Goal: Task Accomplishment & Management: Use online tool/utility

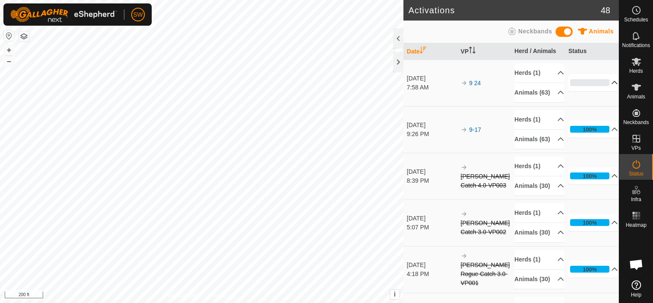
scroll to position [4650, 0]
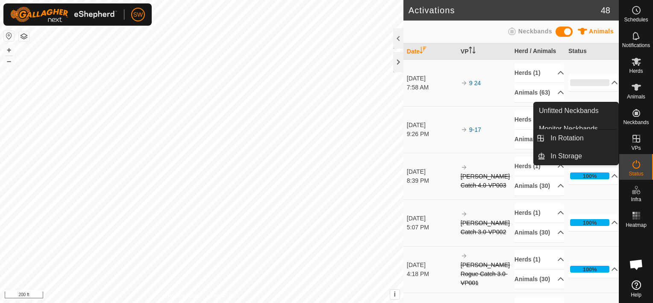
drag, startPoint x: 630, startPoint y: 142, endPoint x: 632, endPoint y: 150, distance: 7.7
click at [632, 150] on span "VPs" at bounding box center [635, 147] width 9 height 5
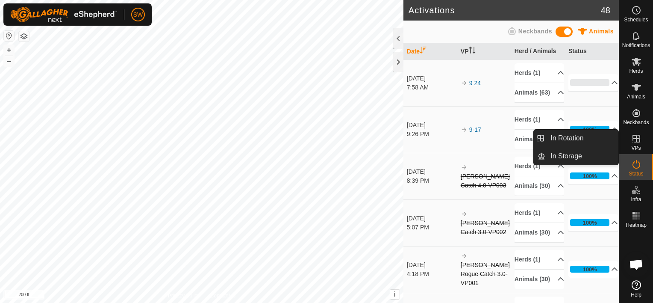
click at [634, 138] on icon at bounding box center [636, 139] width 8 height 8
click at [572, 137] on link "In Rotation" at bounding box center [581, 137] width 73 height 17
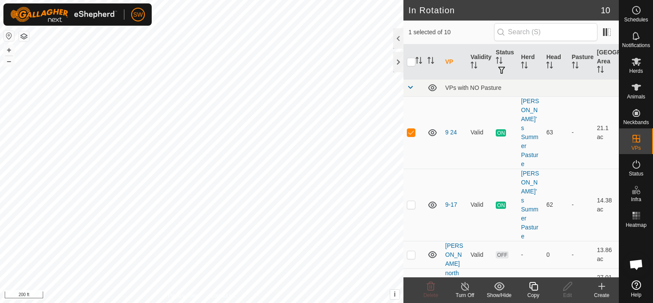
click at [603, 294] on div "Create" at bounding box center [602, 295] width 34 height 8
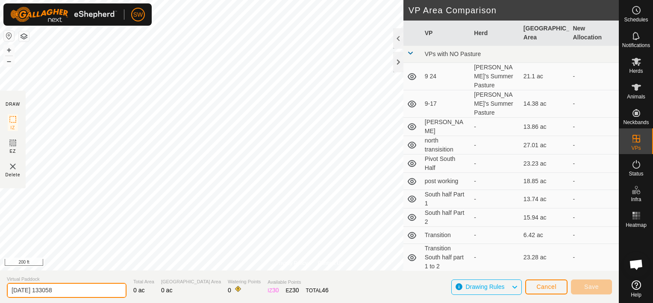
click at [77, 292] on input "[DATE] 133058" at bounding box center [67, 289] width 120 height 15
type input "2"
type input "9-24EntireNorthPivot"
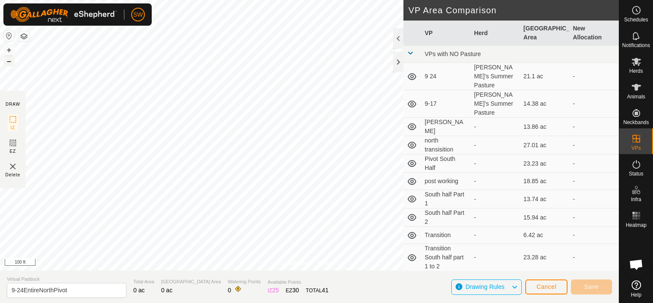
click at [9, 63] on button "–" at bounding box center [9, 61] width 10 height 10
click at [11, 60] on button "–" at bounding box center [9, 61] width 10 height 10
click at [8, 59] on button "–" at bounding box center [9, 61] width 10 height 10
click at [13, 166] on img at bounding box center [13, 166] width 10 height 10
click at [14, 165] on img at bounding box center [13, 166] width 10 height 10
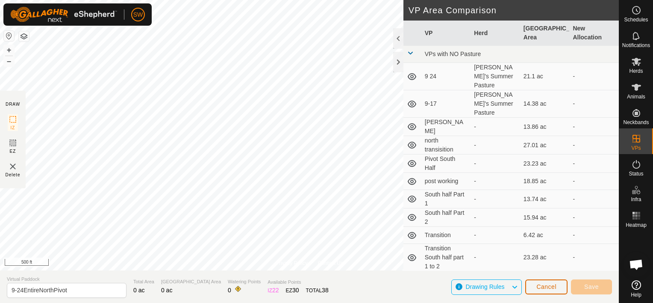
click at [547, 284] on span "Cancel" at bounding box center [546, 286] width 20 height 7
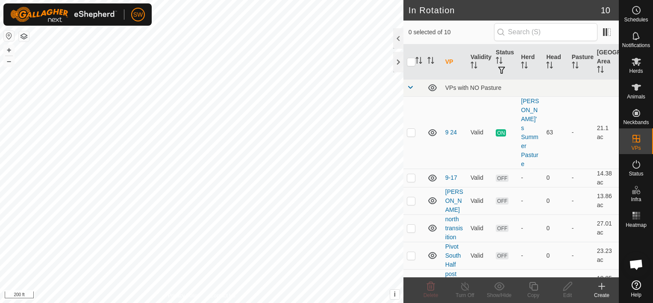
click at [602, 286] on icon at bounding box center [602, 286] width 6 height 0
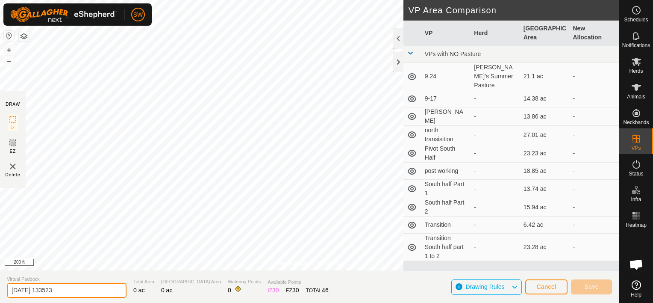
click at [83, 291] on input "[DATE] 133523" at bounding box center [67, 289] width 120 height 15
type input "2"
type input "9-24EntireNorthPivot"
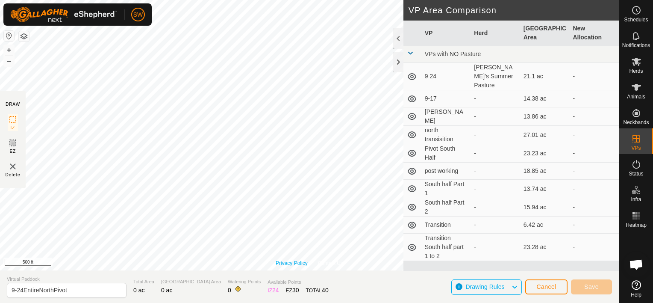
click at [304, 264] on link "Privacy Policy" at bounding box center [292, 263] width 32 height 8
click at [7, 50] on button "+" at bounding box center [9, 50] width 10 height 10
click at [317, 263] on div "Privacy Policy Contact Us" at bounding box center [310, 263] width 68 height 8
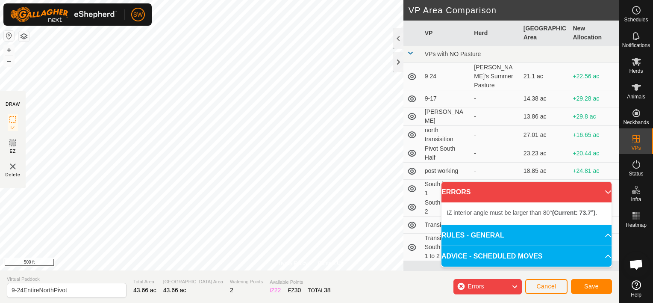
click at [603, 195] on p-accordion-header "ERRORS" at bounding box center [526, 192] width 170 height 21
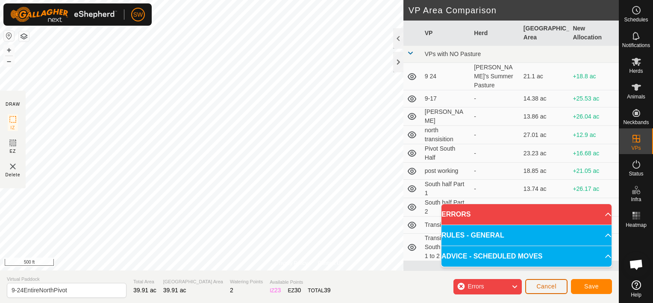
click at [542, 297] on section "Virtual Paddock 9-24EntireNorthPivot Total Area 39.91 ac Grazing Area 39.91 ac …" at bounding box center [309, 286] width 619 height 32
click at [545, 287] on span "Cancel" at bounding box center [546, 285] width 20 height 7
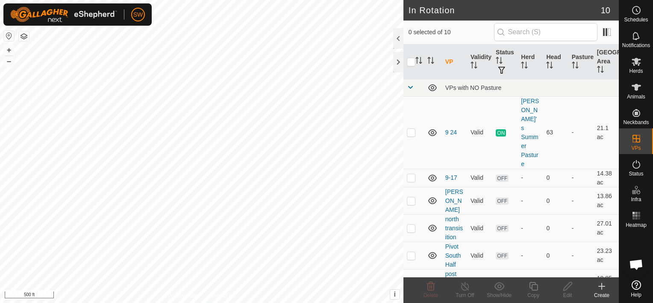
click at [600, 287] on icon at bounding box center [601, 286] width 10 height 10
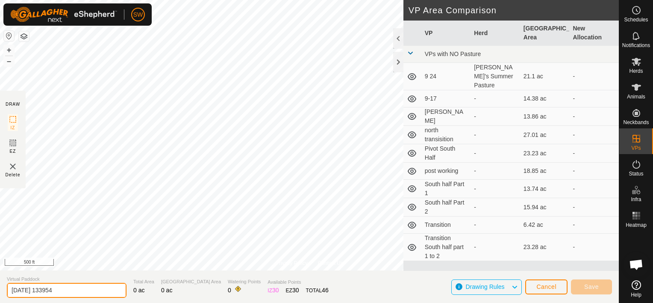
click at [71, 292] on input "[DATE] 133954" at bounding box center [67, 289] width 120 height 15
type input "2"
type input "9-24EntireNorthPivot"
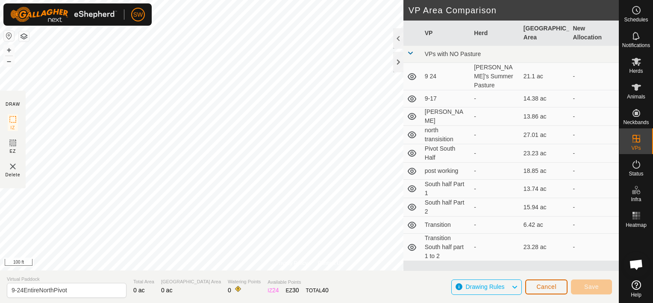
click at [550, 288] on span "Cancel" at bounding box center [546, 286] width 20 height 7
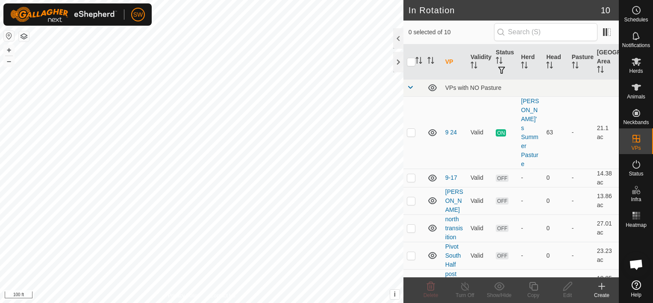
click at [604, 294] on div "Create" at bounding box center [602, 295] width 34 height 8
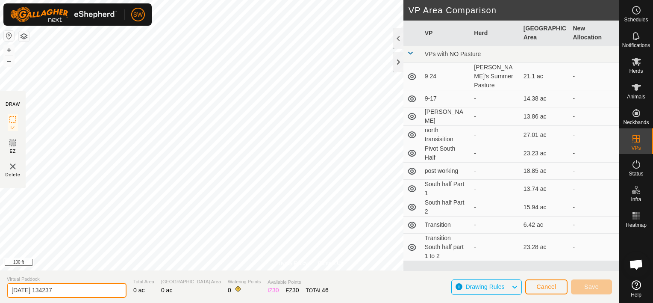
click at [94, 291] on input "[DATE] 134237" at bounding box center [67, 289] width 120 height 15
type input "2"
type input "9-24EntireNorthPivot"
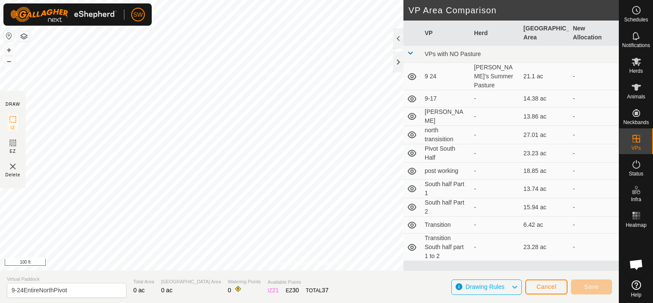
click at [226, 302] on html "SW Schedules Notifications Herds Animals Neckbands VPs Status Infra Heatmap Hel…" at bounding box center [326, 151] width 653 height 303
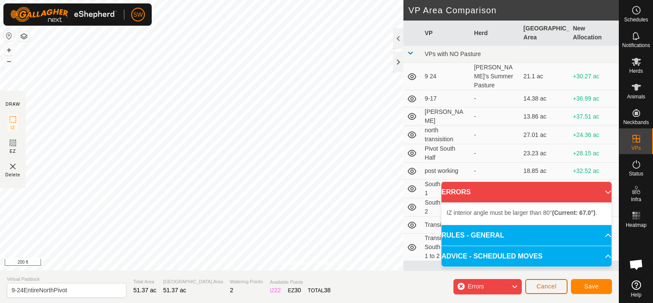
click at [542, 287] on span "Cancel" at bounding box center [546, 285] width 20 height 7
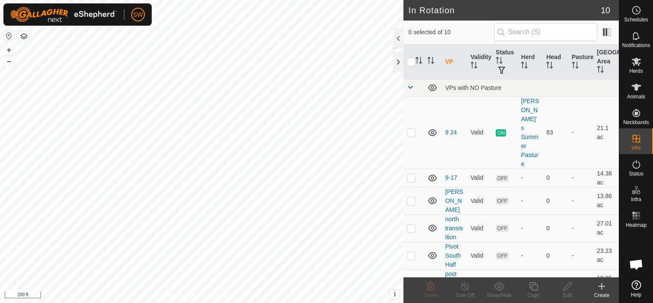
click at [602, 293] on div "Create" at bounding box center [602, 295] width 34 height 8
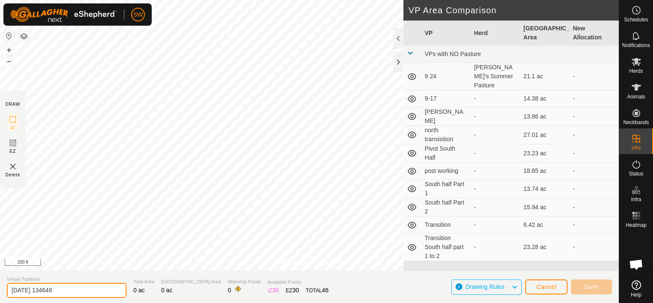
click at [96, 292] on input "[DATE] 134648" at bounding box center [67, 289] width 120 height 15
type input "2"
type input "9-25EntireNorthPivot"
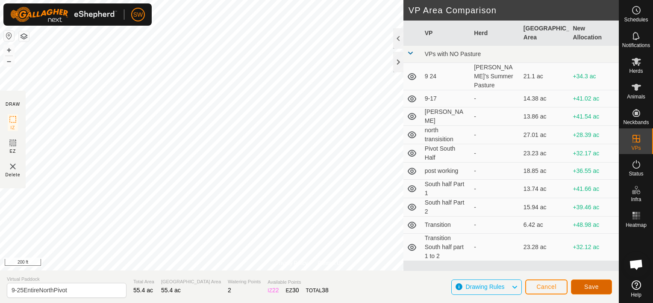
click at [591, 287] on span "Save" at bounding box center [591, 286] width 15 height 7
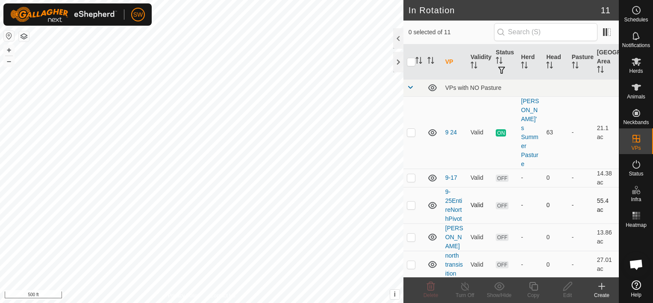
click at [414, 201] on p-checkbox at bounding box center [411, 204] width 9 height 7
checkbox input "true"
click at [640, 66] on icon at bounding box center [636, 61] width 10 height 10
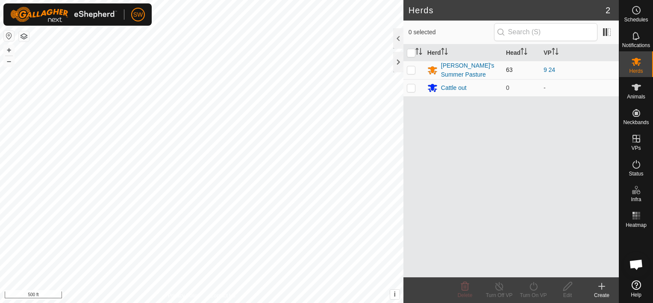
click at [412, 73] on p-tablecheckbox at bounding box center [411, 69] width 9 height 7
click at [411, 71] on p-checkbox at bounding box center [411, 69] width 9 height 7
checkbox input "false"
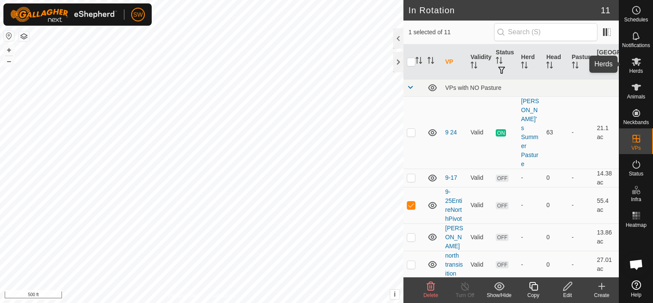
click at [637, 71] on span "Herds" at bounding box center [636, 70] width 14 height 5
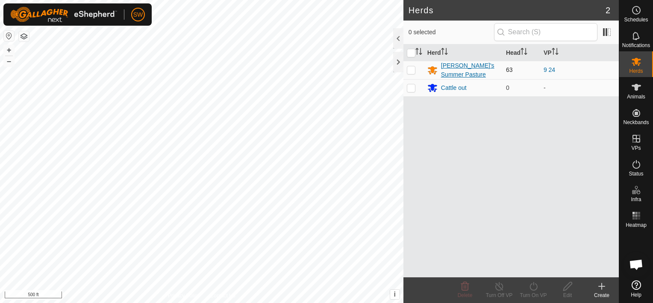
click at [451, 72] on div "[PERSON_NAME]'s Summer Pasture" at bounding box center [470, 70] width 58 height 18
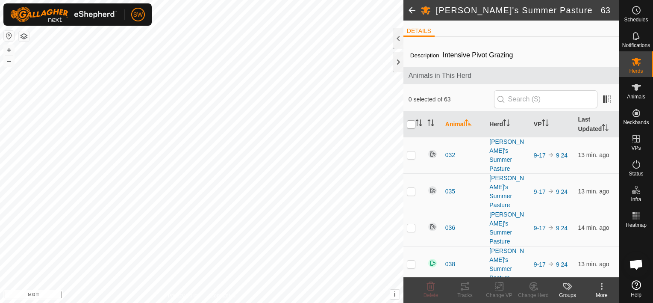
click at [411, 125] on input "checkbox" at bounding box center [411, 124] width 9 height 9
checkbox input "true"
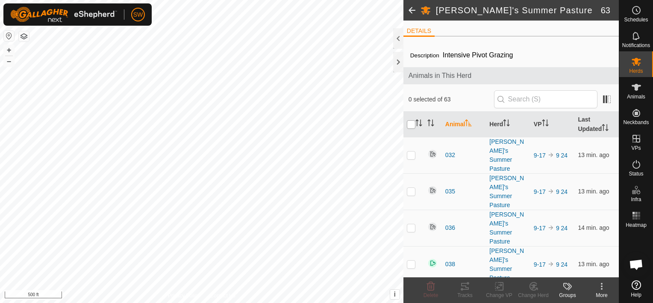
checkbox input "true"
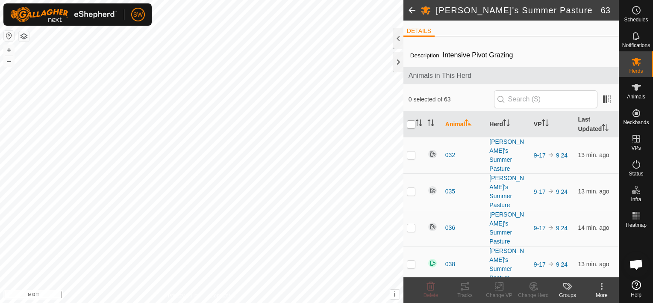
checkbox input "true"
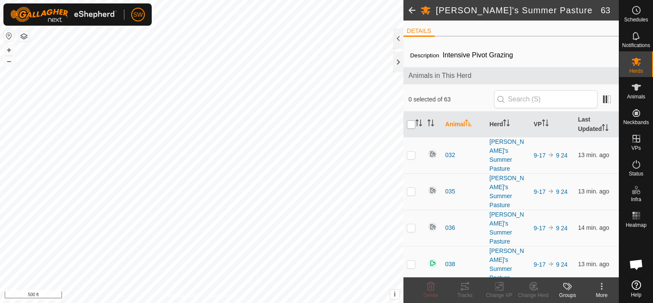
checkbox input "true"
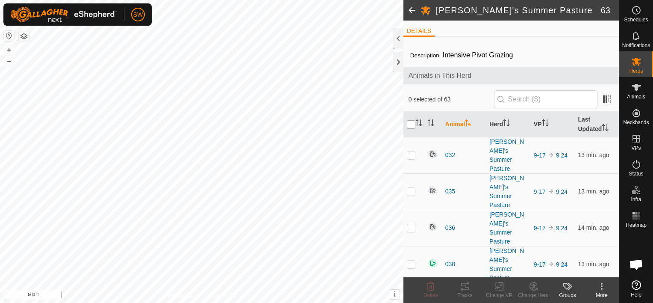
checkbox input "true"
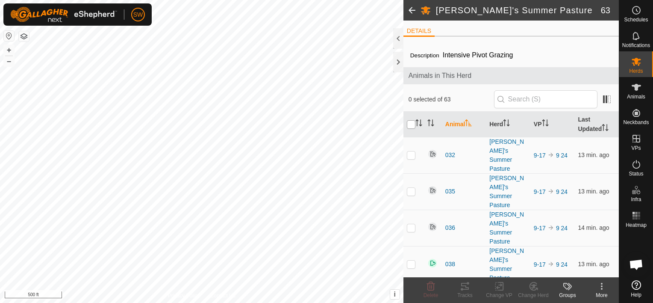
checkbox input "true"
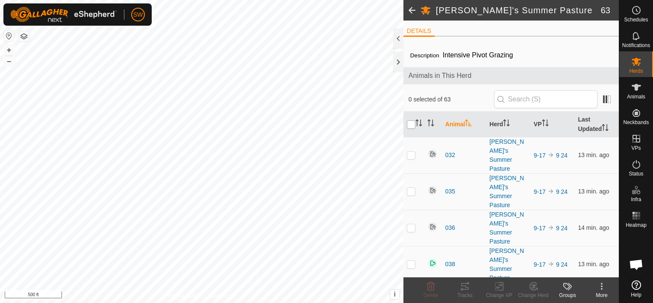
checkbox input "true"
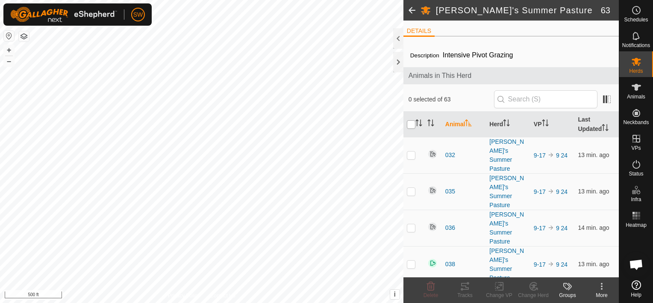
checkbox input "true"
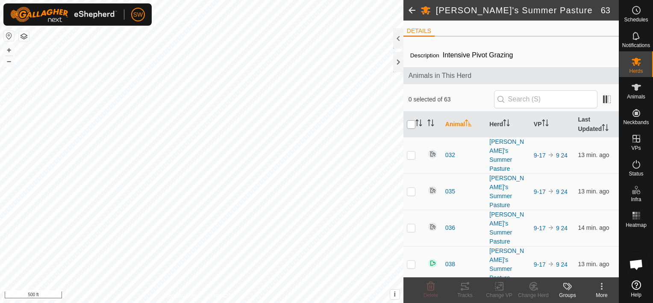
checkbox input "true"
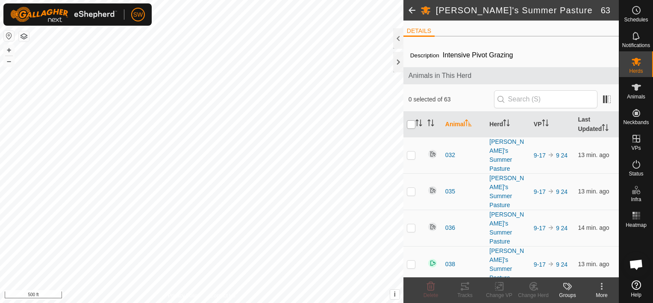
checkbox input "true"
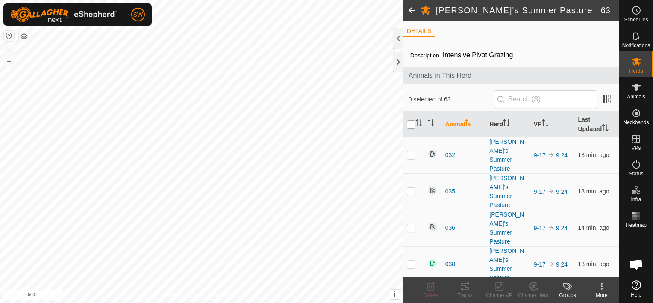
checkbox input "true"
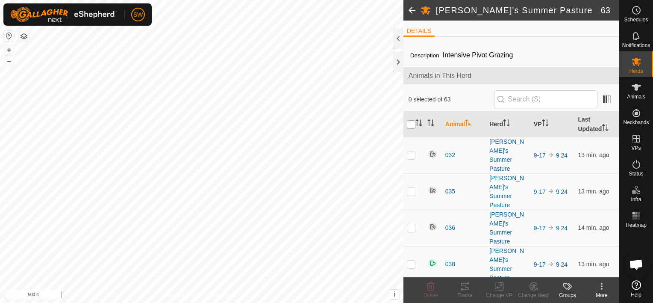
checkbox input "true"
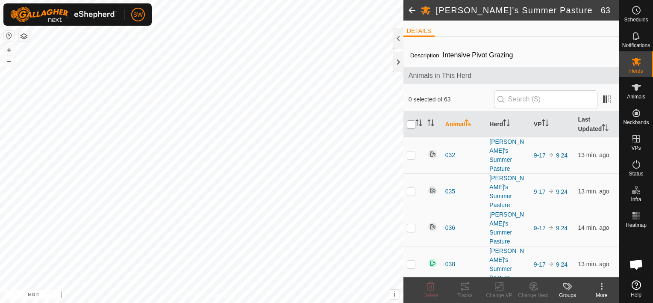
checkbox input "true"
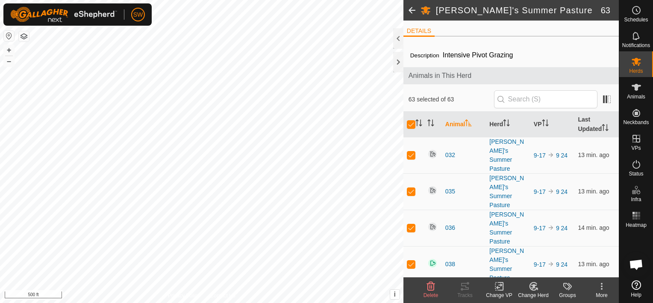
click at [497, 286] on icon at bounding box center [499, 286] width 6 height 6
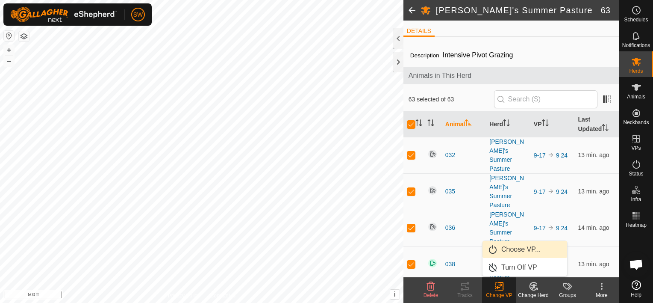
click at [506, 248] on link "Choose VP..." at bounding box center [524, 249] width 85 height 17
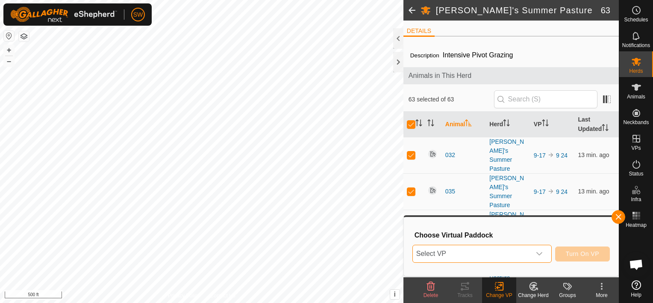
click at [515, 251] on span "Select VP" at bounding box center [472, 253] width 118 height 17
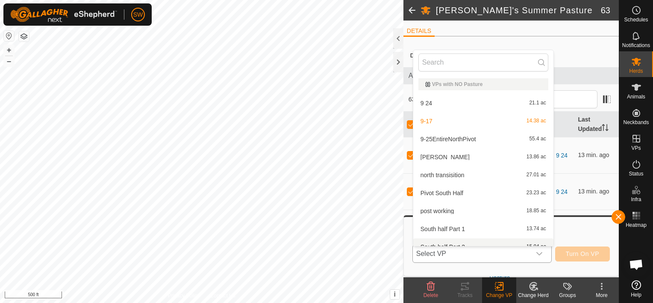
scroll to position [9, 0]
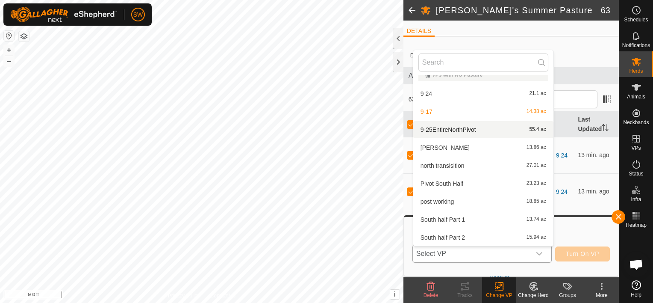
click at [478, 130] on li "9-25EntireNorthPivot 55.4 ac" at bounding box center [483, 129] width 140 height 17
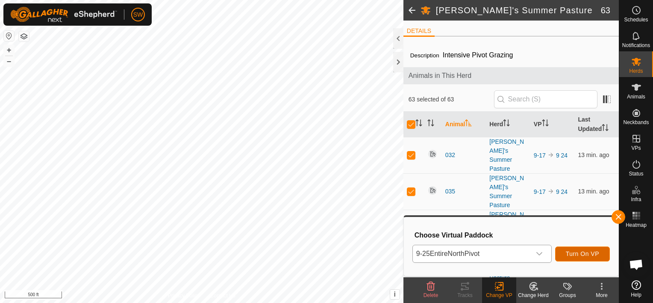
click at [574, 256] on span "Turn On VP" at bounding box center [582, 253] width 33 height 7
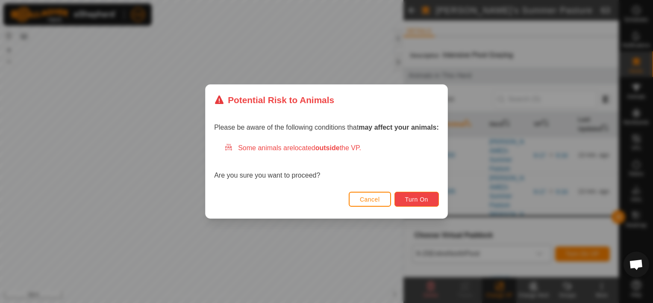
click at [414, 201] on span "Turn On" at bounding box center [416, 199] width 23 height 7
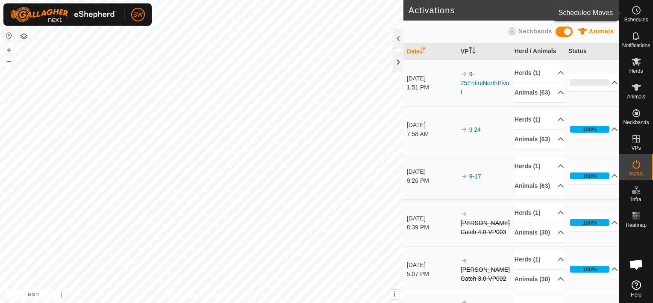
click at [633, 20] on span "Schedules" at bounding box center [636, 19] width 24 height 5
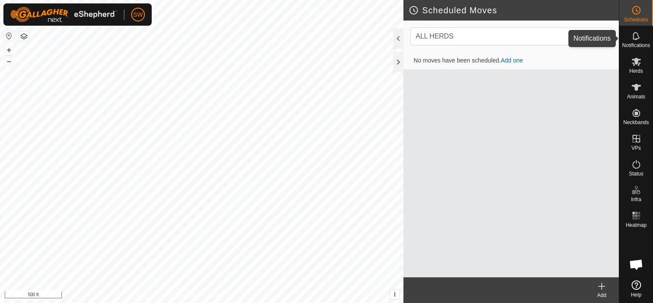
click at [637, 47] on span "Notifications" at bounding box center [636, 45] width 28 height 5
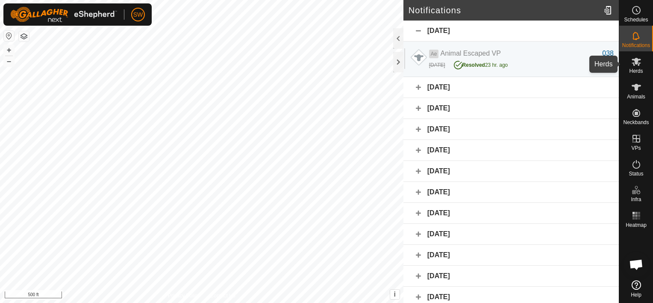
click at [634, 71] on span "Herds" at bounding box center [636, 70] width 14 height 5
